Goal: Task Accomplishment & Management: Use online tool/utility

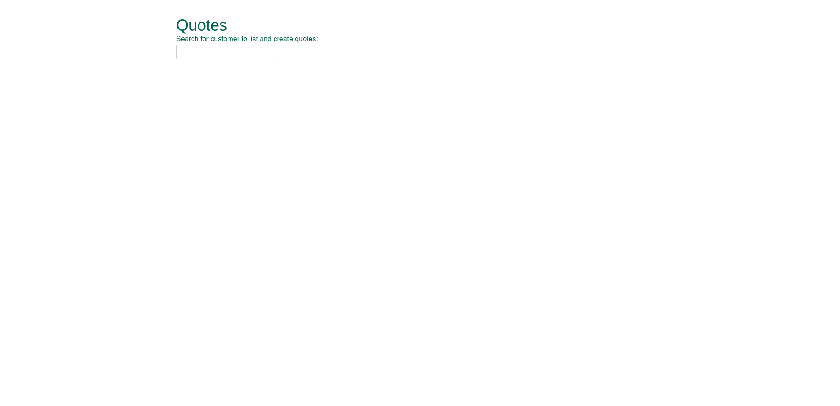
click at [271, 51] on input "text" at bounding box center [225, 52] width 99 height 16
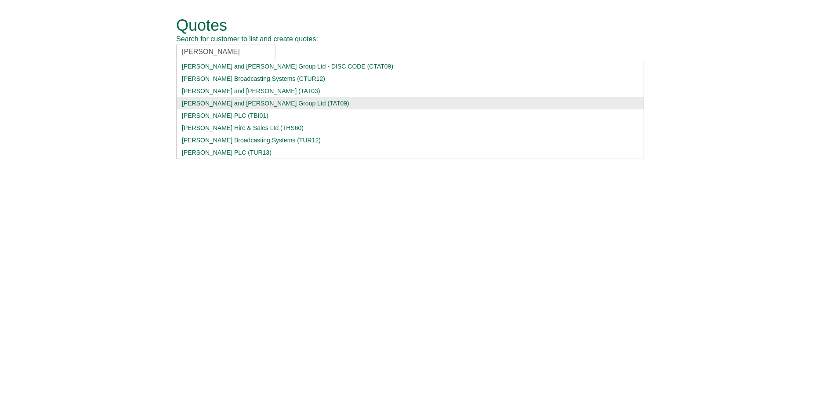
type input "[PERSON_NAME]"
click at [249, 106] on div "[PERSON_NAME] and [PERSON_NAME] Group Ltd (TAT09)" at bounding box center [410, 103] width 456 height 9
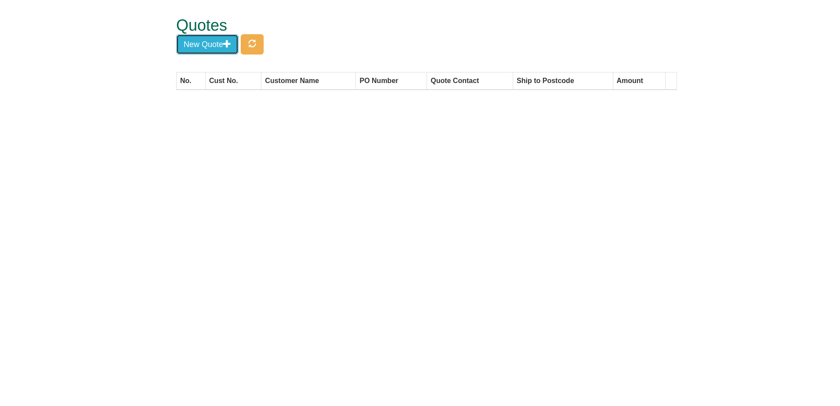
click at [213, 54] on button "New Quote" at bounding box center [207, 44] width 62 height 20
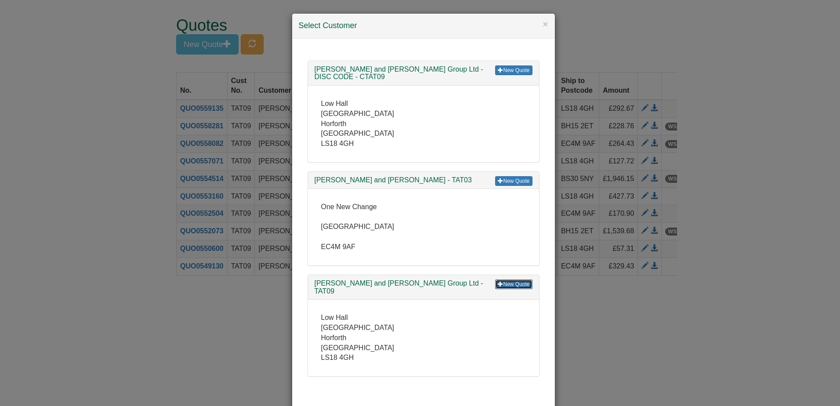
click at [500, 279] on link "New Quote" at bounding box center [513, 284] width 37 height 10
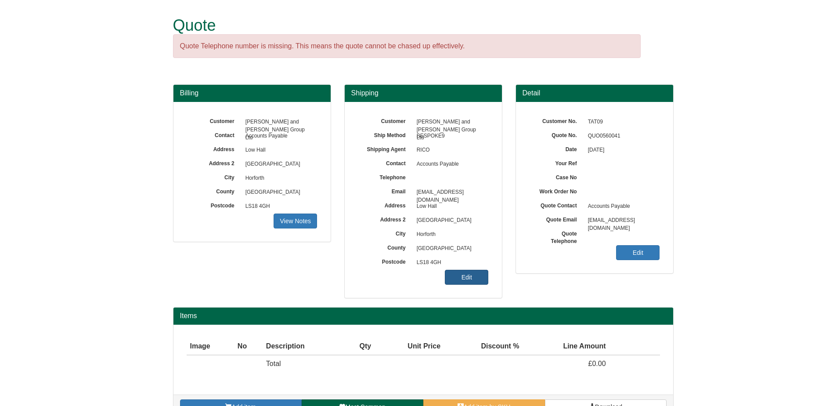
click at [473, 275] on link "Edit" at bounding box center [466, 277] width 43 height 15
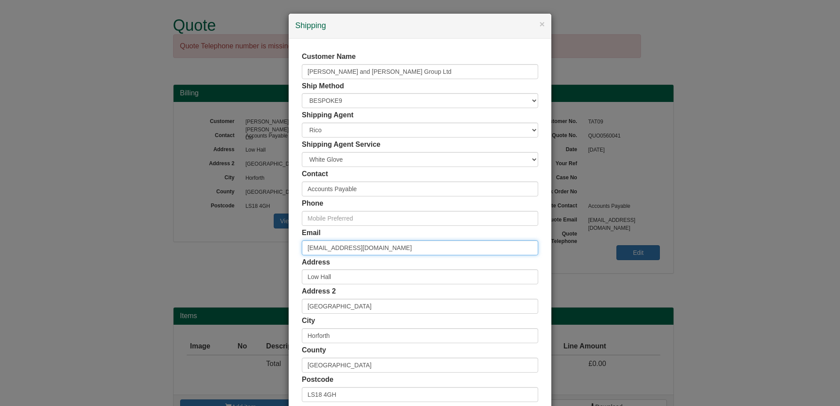
drag, startPoint x: 407, startPoint y: 241, endPoint x: 248, endPoint y: 243, distance: 159.4
click at [248, 243] on div "× Shipping Customer Name Turner and Townsend Group Ltd Ship Method Free of Char…" at bounding box center [420, 203] width 840 height 406
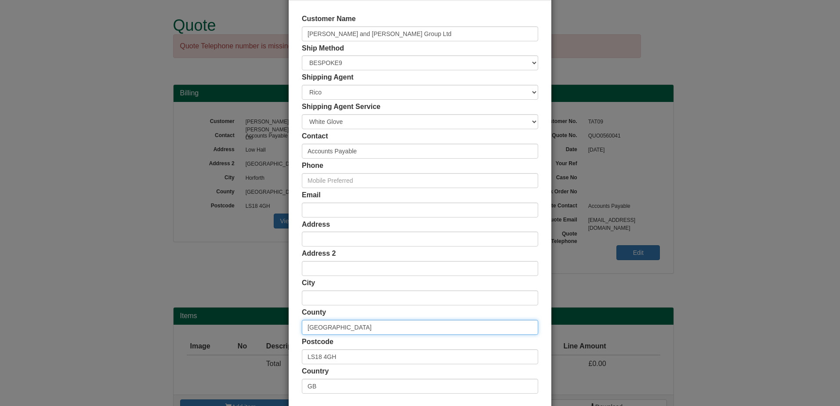
scroll to position [81, 0]
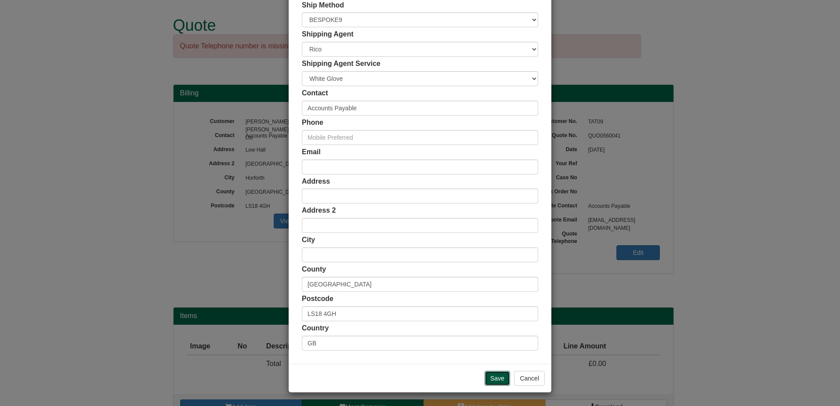
click at [493, 377] on input "Save" at bounding box center [496, 378] width 25 height 15
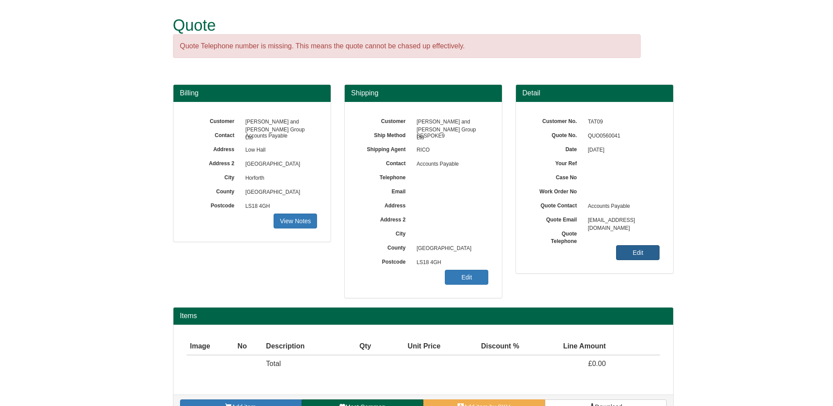
click at [629, 250] on link "Edit" at bounding box center [637, 252] width 43 height 15
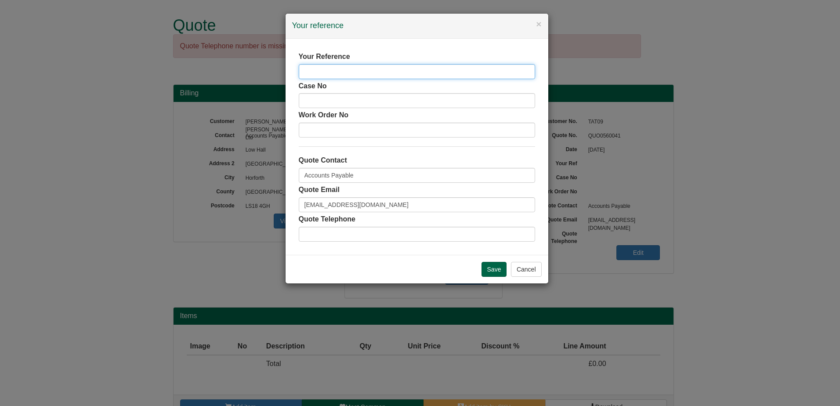
click at [334, 68] on input "text" at bounding box center [417, 71] width 236 height 15
paste input "Hasham"
type input "Hasham Farooq"
click at [492, 273] on input "Save" at bounding box center [493, 269] width 25 height 15
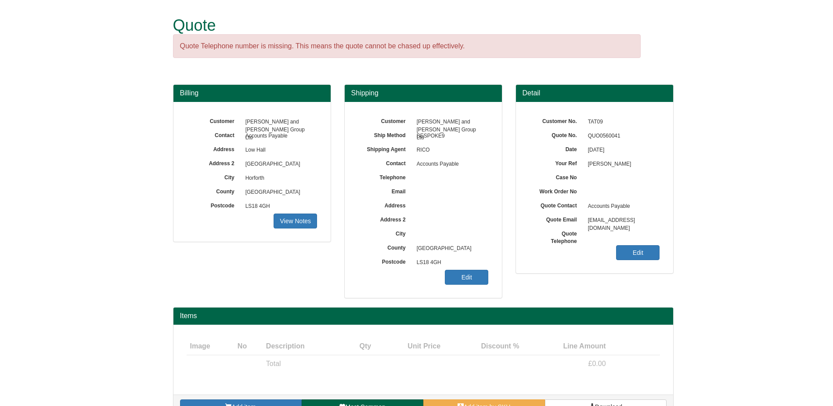
scroll to position [22, 0]
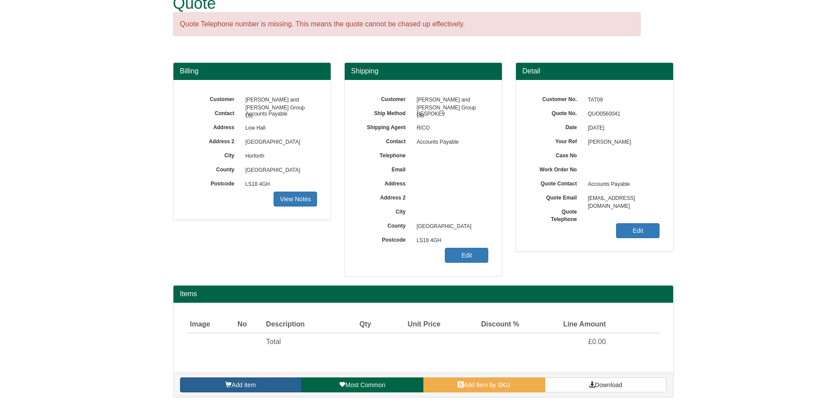
click at [281, 378] on link "Add item" at bounding box center [241, 384] width 122 height 15
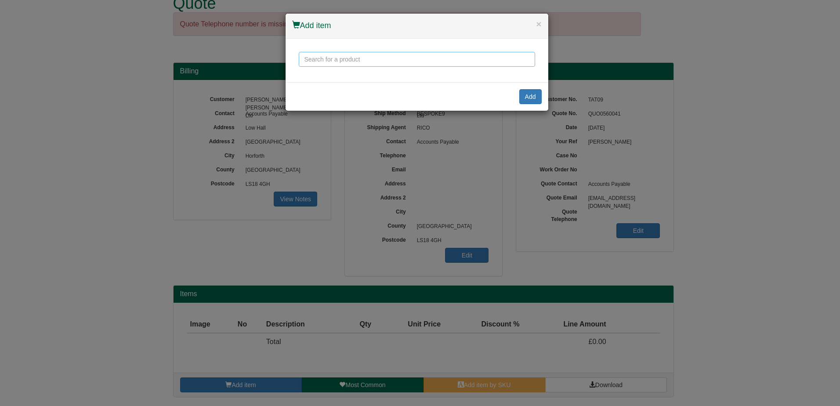
click at [420, 62] on input "text" at bounding box center [417, 59] width 236 height 15
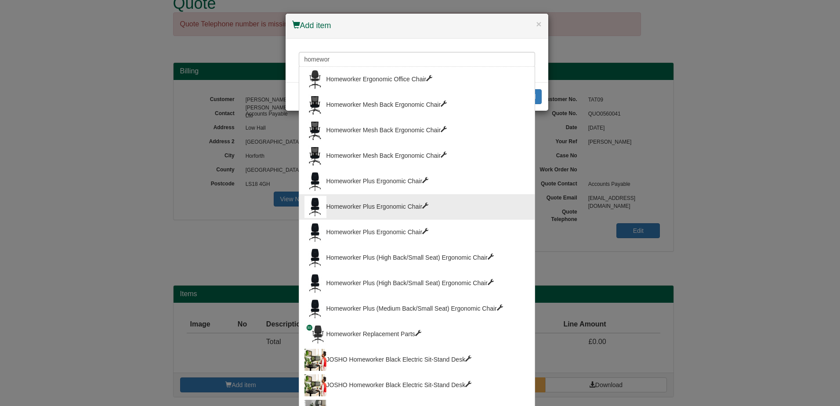
click at [377, 196] on div "Homeworker Plus Ergonomic Chair" at bounding box center [416, 207] width 225 height 22
type input "Homeworker Plus Ergonomic Chair"
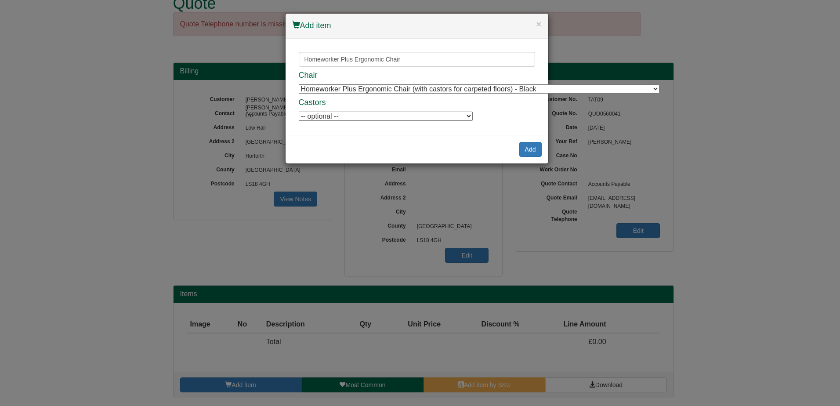
click at [394, 90] on select "Homeworker Plus Ergonomic Chair (with castors for carpeted floors) - Black Home…" at bounding box center [479, 88] width 361 height 9
select select "9900004"
click at [299, 84] on select "Homeworker Plus Ergonomic Chair (with castors for carpeted floors) - Black Home…" at bounding box center [479, 88] width 361 height 9
click at [539, 151] on button "Add" at bounding box center [530, 149] width 22 height 15
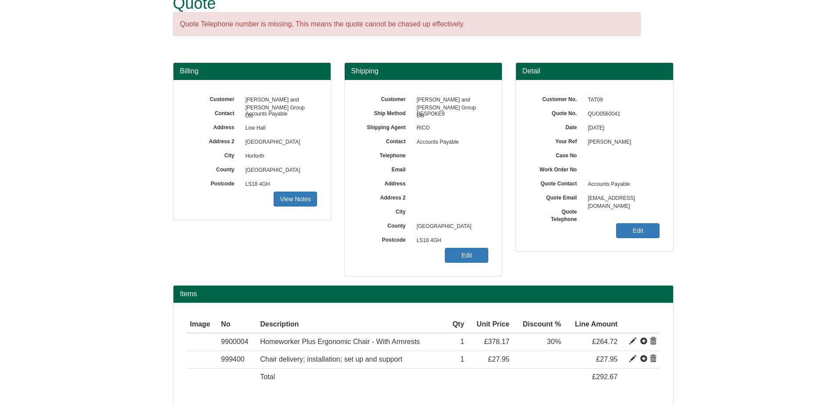
scroll to position [57, 0]
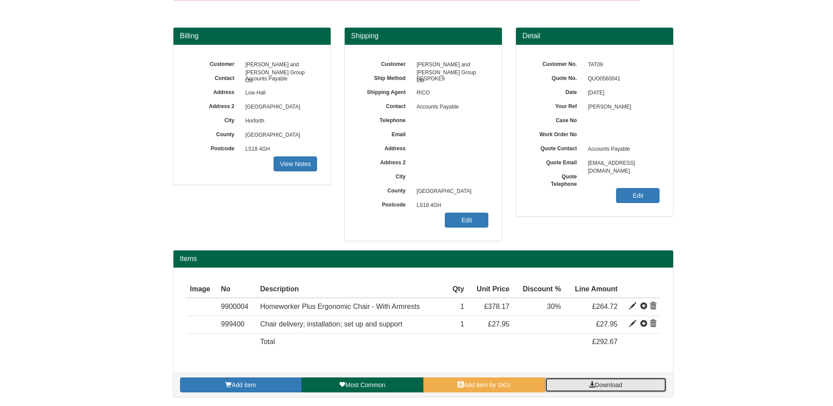
click at [596, 382] on span "Download" at bounding box center [608, 384] width 27 height 7
